Goal: Information Seeking & Learning: Learn about a topic

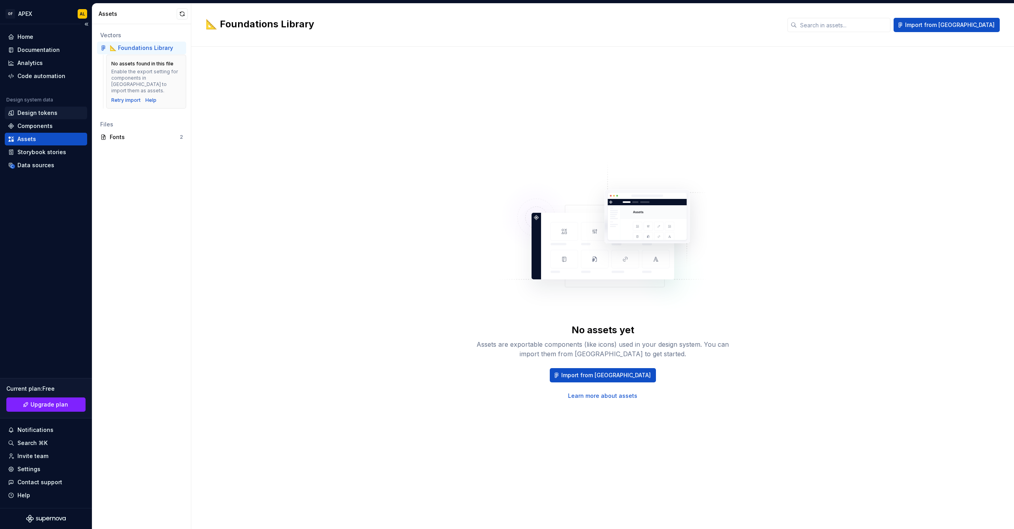
click at [39, 115] on div "Design tokens" at bounding box center [37, 113] width 40 height 8
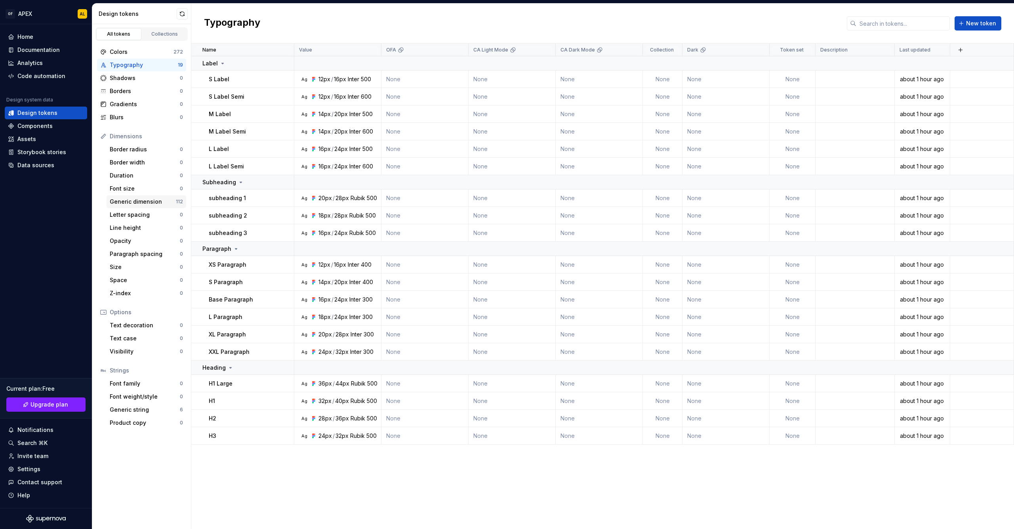
click at [152, 202] on div "Generic dimension" at bounding box center [143, 202] width 66 height 8
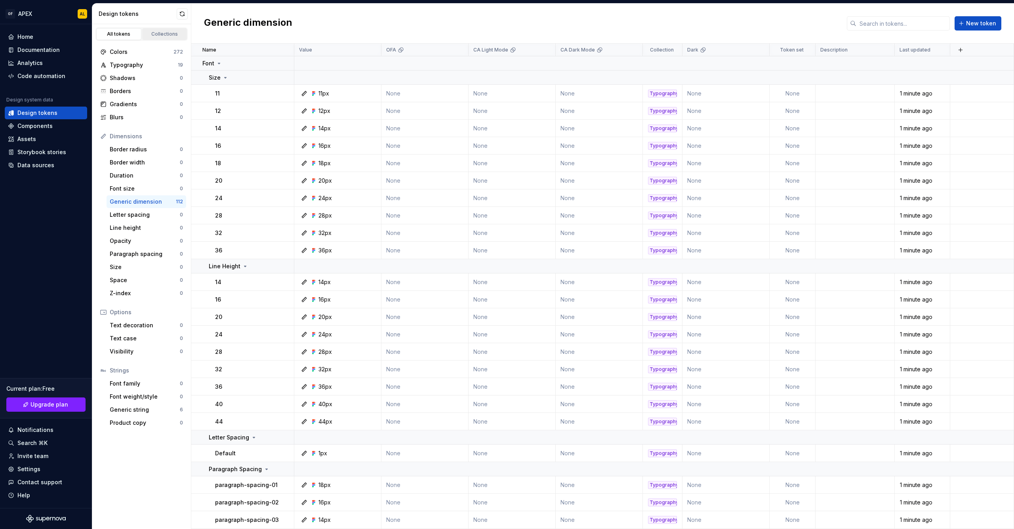
click at [162, 31] on div "Collections" at bounding box center [165, 34] width 40 height 6
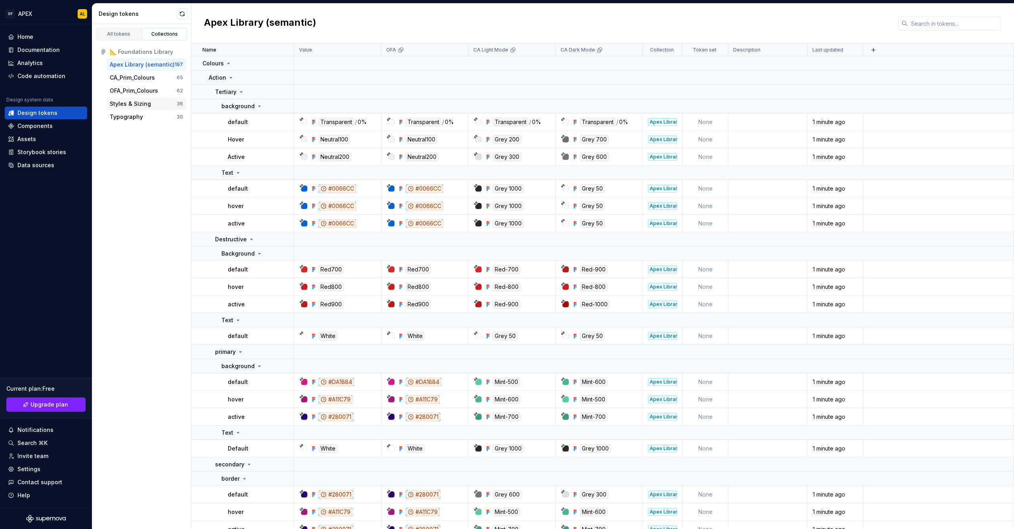
click at [145, 105] on div "Styles & Sizing" at bounding box center [130, 104] width 41 height 8
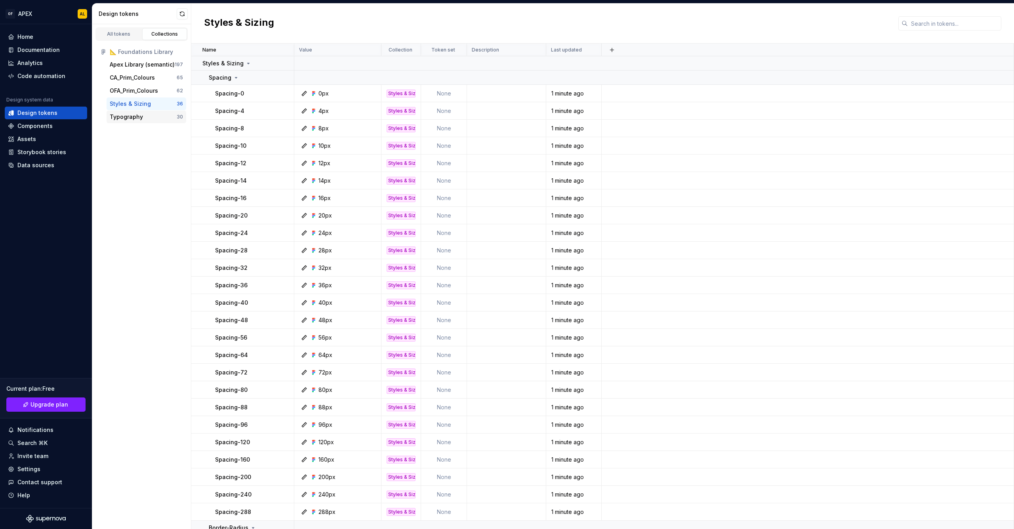
click at [150, 115] on div "Typography" at bounding box center [143, 117] width 67 height 8
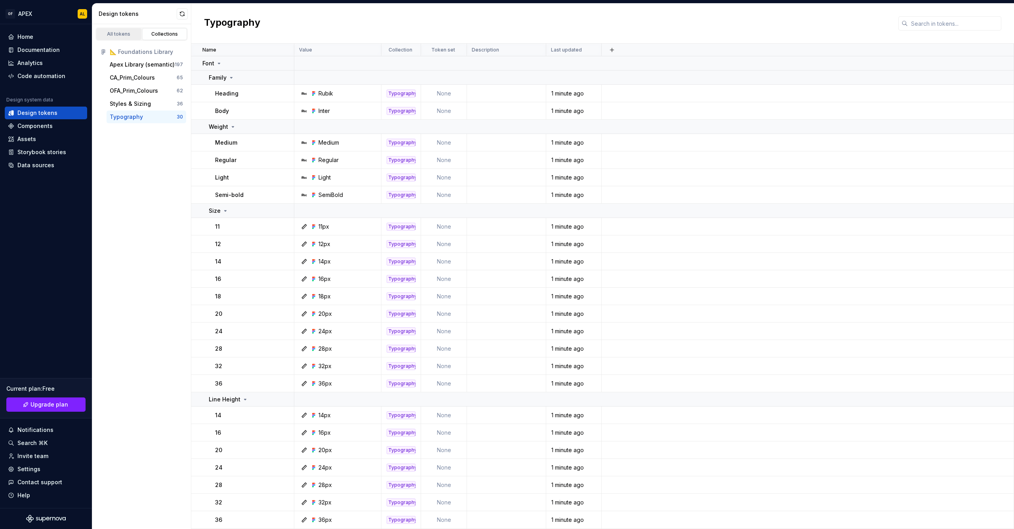
click at [124, 30] on link "All tokens" at bounding box center [118, 34] width 45 height 12
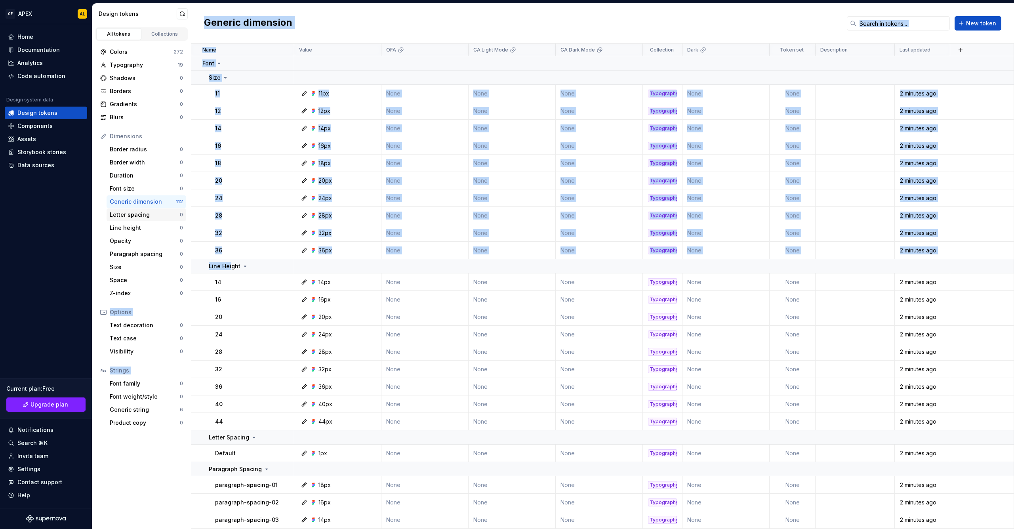
drag, startPoint x: 231, startPoint y: 263, endPoint x: 155, endPoint y: 217, distance: 89.4
click at [155, 217] on div "Design tokens All tokens Collections Colors 272 Typography 19 Shadows 0 Borders…" at bounding box center [552, 266] width 921 height 525
click at [149, 215] on div "Letter spacing" at bounding box center [145, 215] width 70 height 8
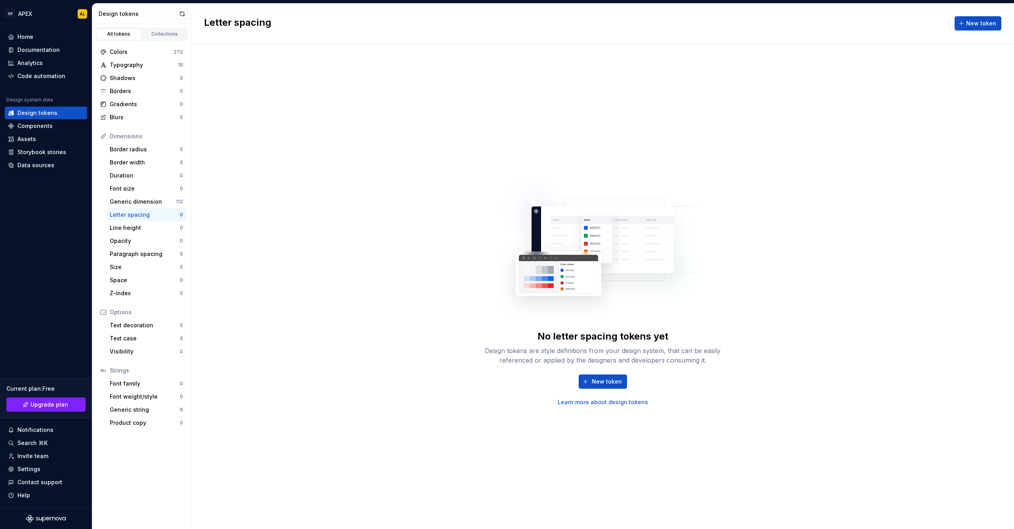
click at [518, 363] on div "Design tokens are style definitions from your design system, that can be easily…" at bounding box center [602, 355] width 253 height 19
click at [573, 402] on link "Learn more about design tokens" at bounding box center [603, 402] width 90 height 8
click at [141, 52] on div "Colors" at bounding box center [142, 52] width 64 height 8
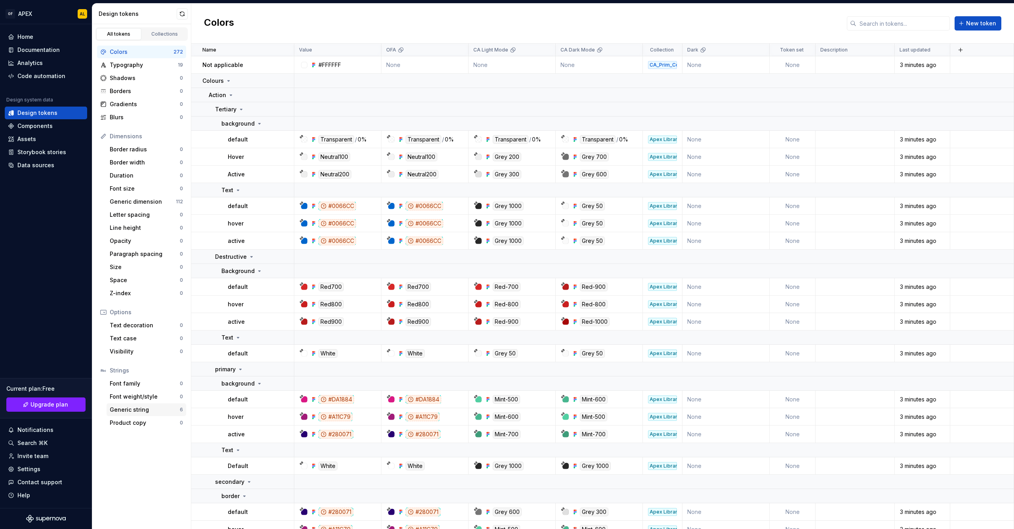
drag, startPoint x: 172, startPoint y: 411, endPoint x: 158, endPoint y: 411, distance: 14.3
click at [172, 411] on div "Generic string" at bounding box center [145, 409] width 70 height 8
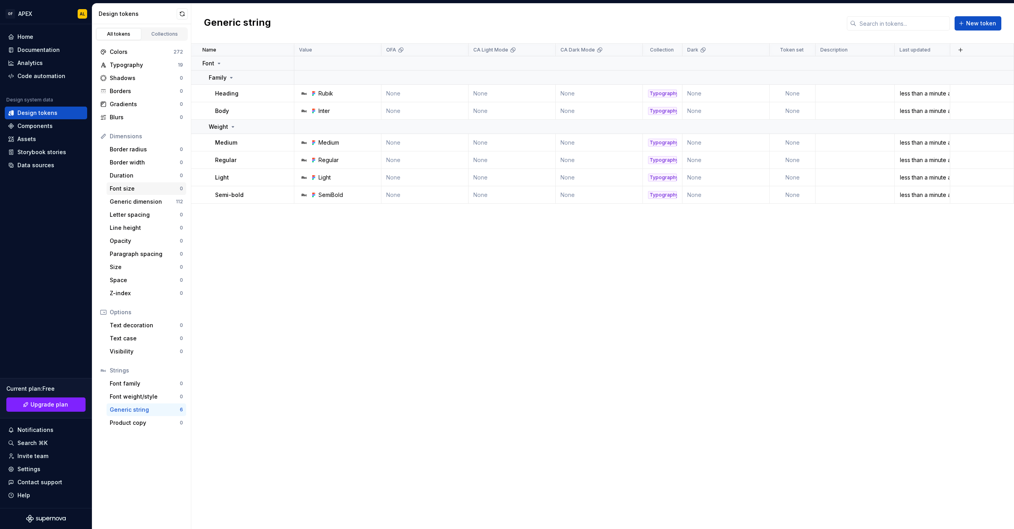
click at [139, 190] on div "Font size" at bounding box center [145, 189] width 70 height 8
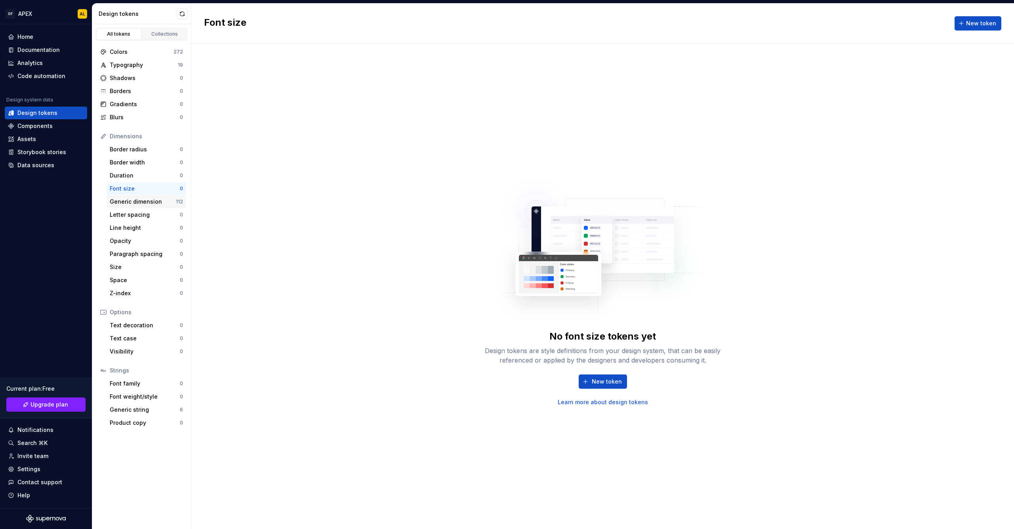
click at [142, 198] on div "Generic dimension" at bounding box center [143, 202] width 66 height 8
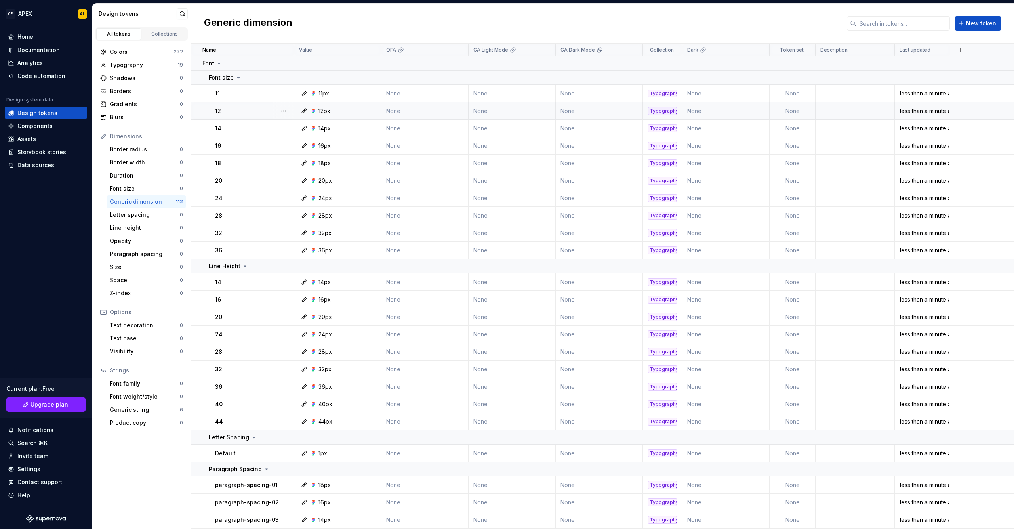
click at [662, 112] on div "Typography" at bounding box center [662, 111] width 29 height 8
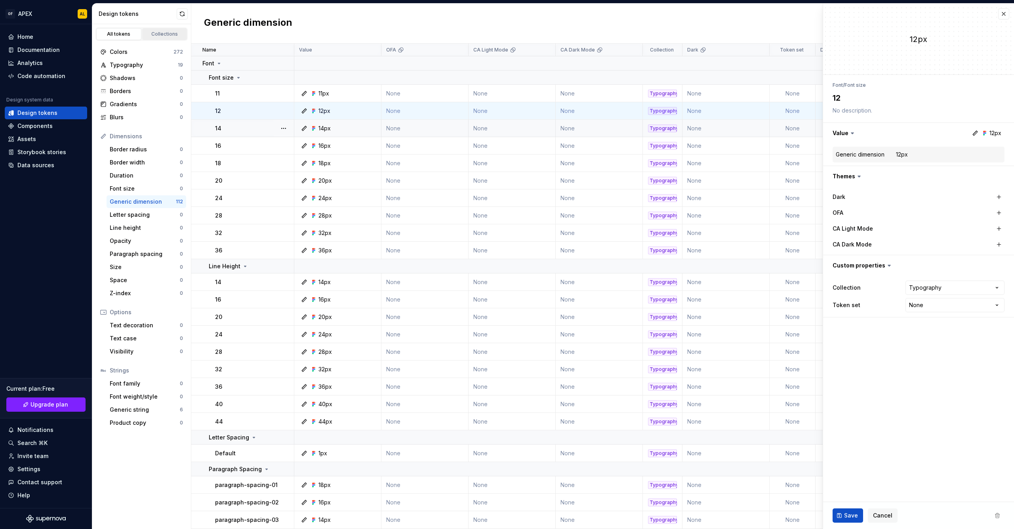
click at [162, 36] on div "Collections" at bounding box center [165, 34] width 40 height 6
type textarea "*"
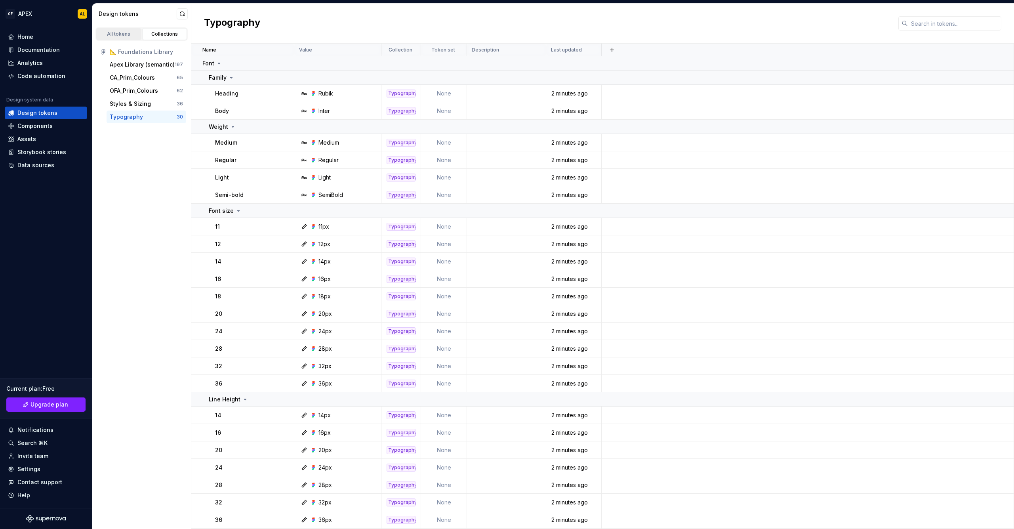
click at [114, 32] on div "All tokens" at bounding box center [119, 34] width 40 height 6
